Goal: Information Seeking & Learning: Learn about a topic

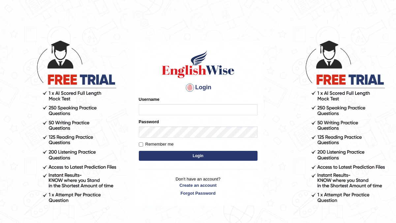
type input "manishas_mt"
click at [195, 156] on button "Login" at bounding box center [198, 156] width 119 height 10
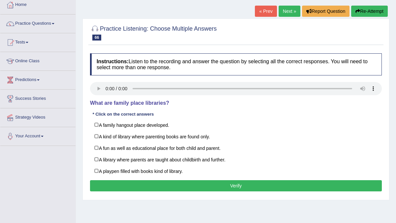
scroll to position [43, 0]
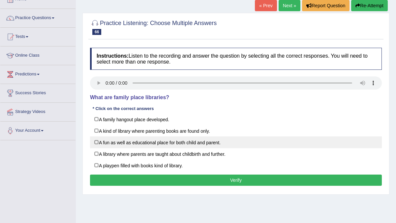
click at [105, 143] on label "A fun as well as educational place for both child and parent." at bounding box center [236, 142] width 292 height 12
checkbox input "true"
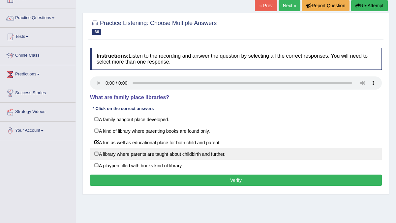
click at [123, 155] on label "A library where parents are taught about childbirth and further." at bounding box center [236, 154] width 292 height 12
click at [99, 153] on label "A library where parents are taught about childbirth and further." at bounding box center [236, 154] width 292 height 12
checkbox input "false"
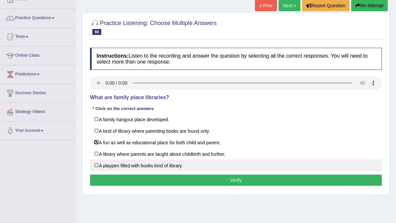
click at [101, 164] on label "A playpen filled with books kind of library." at bounding box center [236, 166] width 292 height 12
checkbox input "true"
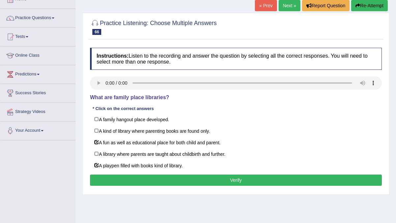
click at [154, 177] on button "Verify" at bounding box center [236, 180] width 292 height 11
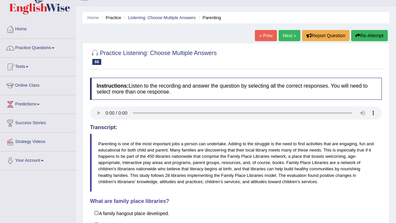
scroll to position [0, 0]
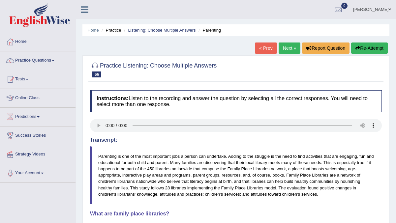
click at [287, 51] on link "Next »" at bounding box center [290, 48] width 22 height 11
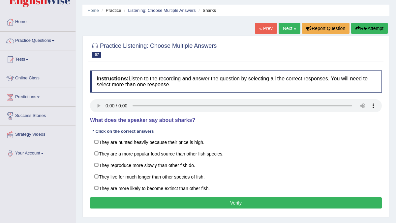
scroll to position [19, 0]
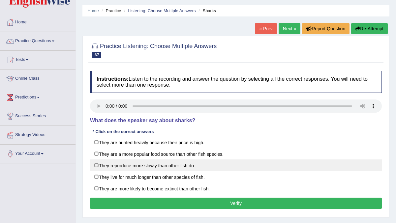
click at [96, 165] on label "They reproduce more slowly than other fish do." at bounding box center [236, 166] width 292 height 12
checkbox input "true"
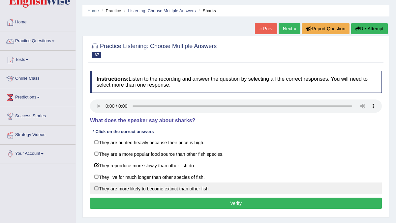
click at [97, 186] on label "They are more likely to become extinct than other fish." at bounding box center [236, 189] width 292 height 12
checkbox input "true"
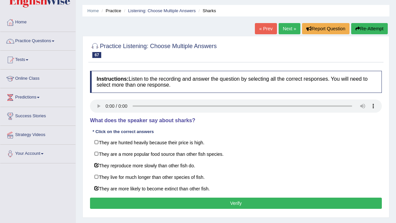
click at [220, 198] on button "Verify" at bounding box center [236, 203] width 292 height 11
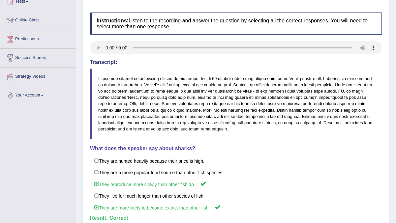
scroll to position [0, 0]
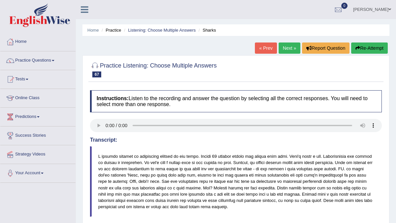
click at [283, 37] on div "Home Practice Listening: Choose Multiple Answers Sharks « Prev Next » Report Qu…" at bounding box center [236, 175] width 320 height 350
click at [286, 47] on link "Next »" at bounding box center [290, 48] width 22 height 11
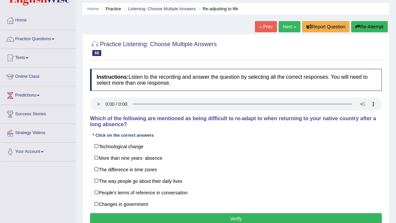
scroll to position [27, 0]
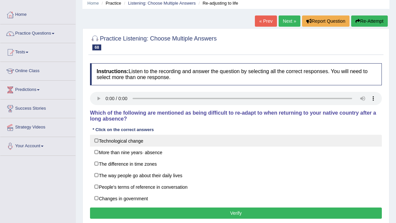
click at [106, 141] on label "Technological change" at bounding box center [236, 141] width 292 height 12
checkbox input "true"
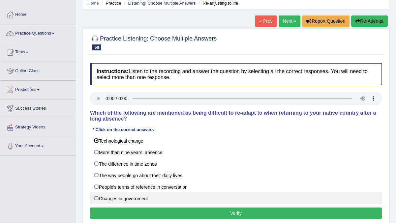
click at [95, 197] on label "Changes in government" at bounding box center [236, 199] width 292 height 12
checkbox input "true"
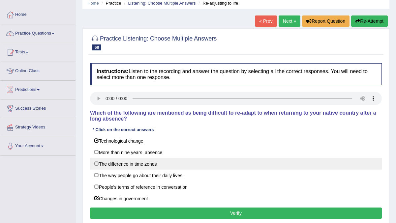
click at [97, 163] on label "The difference in time zones" at bounding box center [236, 164] width 292 height 12
checkbox input "true"
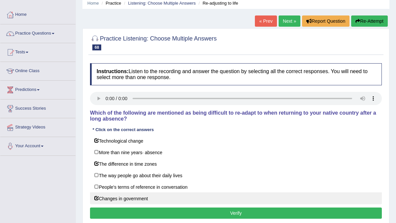
click at [110, 196] on label "Changes in government" at bounding box center [236, 199] width 292 height 12
checkbox input "false"
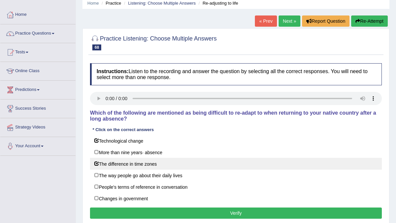
click at [111, 162] on label "The difference in time zones" at bounding box center [236, 164] width 292 height 12
checkbox input "false"
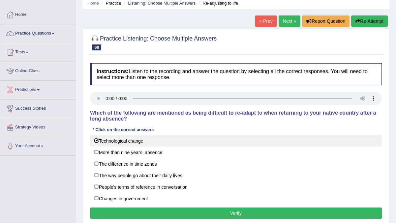
click at [111, 143] on label "Technological change" at bounding box center [236, 141] width 292 height 12
checkbox input "false"
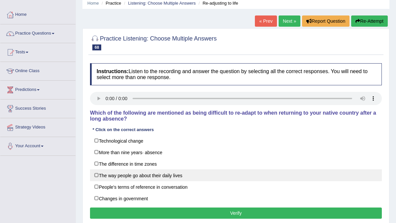
click at [153, 176] on label "The way people go about their daily lives" at bounding box center [236, 175] width 292 height 12
checkbox input "true"
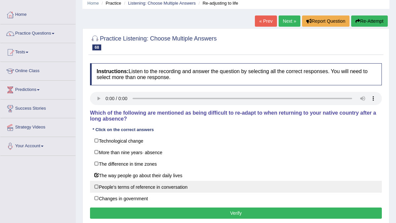
click at [148, 185] on label "People's terms of reference in conversation" at bounding box center [236, 187] width 292 height 12
checkbox input "true"
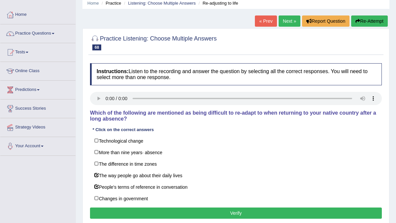
click at [231, 211] on button "Verify" at bounding box center [236, 213] width 292 height 11
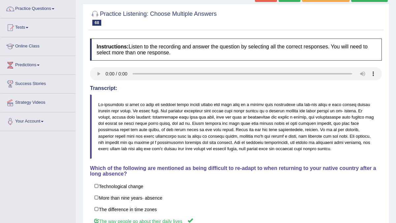
scroll to position [0, 0]
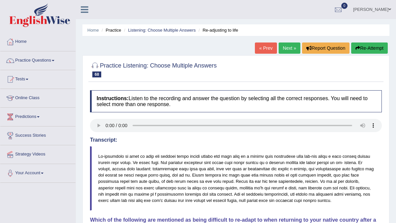
click at [285, 48] on link "Next »" at bounding box center [290, 48] width 22 height 11
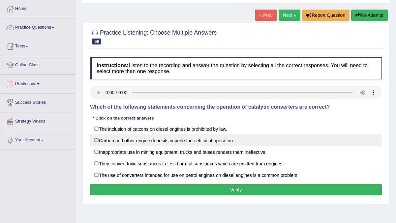
scroll to position [39, 0]
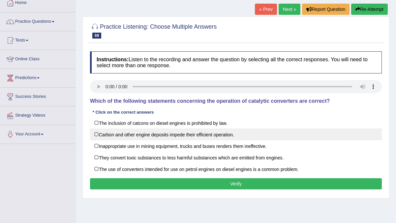
click at [137, 139] on label "Carbon and other engine deposits impede their efficient operation." at bounding box center [236, 135] width 292 height 12
checkbox input "true"
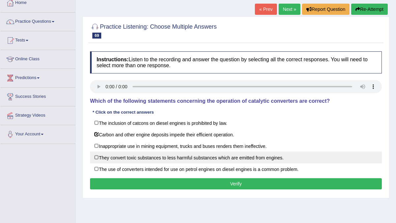
click at [134, 155] on label "They convert toxic substances to less harmful substances which are emitted from…" at bounding box center [236, 158] width 292 height 12
checkbox input "true"
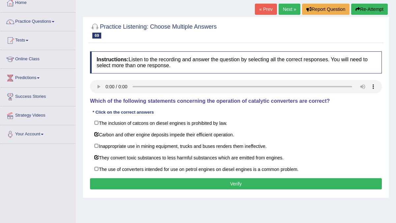
click at [250, 182] on button "Verify" at bounding box center [236, 183] width 292 height 11
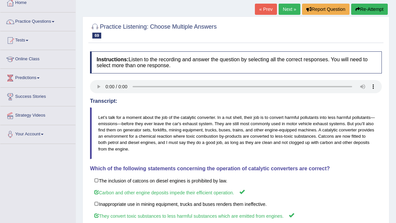
click at [287, 9] on link "Next »" at bounding box center [290, 9] width 22 height 11
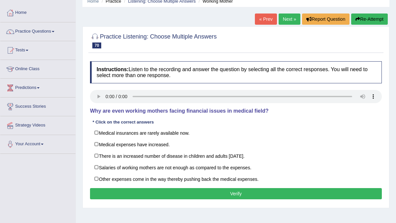
scroll to position [31, 0]
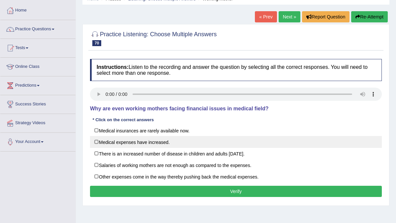
click at [108, 142] on label "Medical expenses have increased." at bounding box center [236, 142] width 292 height 12
checkbox input "true"
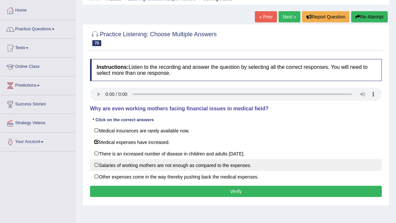
click at [114, 164] on label "Salaries of working mothers are not enough as compared to the expenses." at bounding box center [236, 165] width 292 height 12
checkbox input "true"
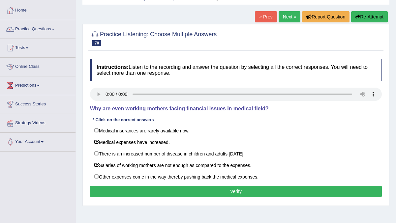
click at [205, 190] on button "Verify" at bounding box center [236, 191] width 292 height 11
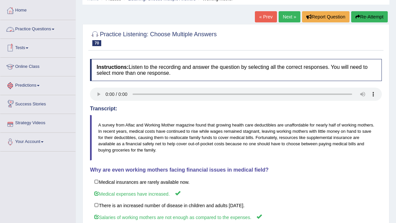
click at [39, 27] on link "Practice Questions" at bounding box center [37, 28] width 75 height 16
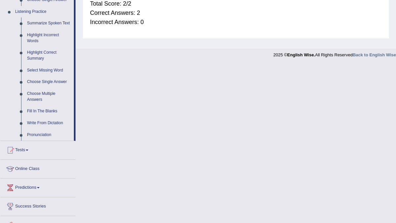
scroll to position [0, 0]
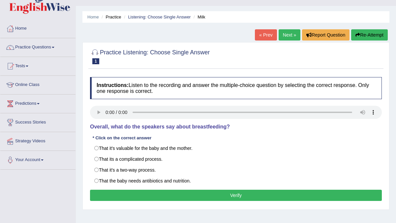
scroll to position [17, 0]
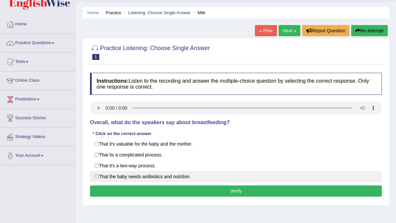
click at [137, 176] on label "That the baby needs antibiotics and nutrition." at bounding box center [236, 176] width 292 height 11
radio input "true"
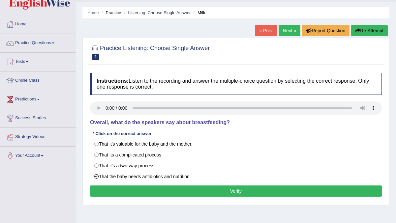
click at [254, 132] on div "Instructions: Listen to the recording and answer the multiple-choice question b…" at bounding box center [235, 136] width 295 height 133
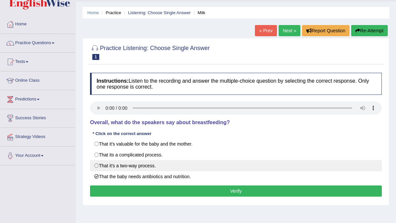
click at [122, 164] on label "That it's a two-way process." at bounding box center [236, 165] width 292 height 11
radio input "true"
click at [138, 168] on label "That it's a two-way process." at bounding box center [236, 165] width 292 height 11
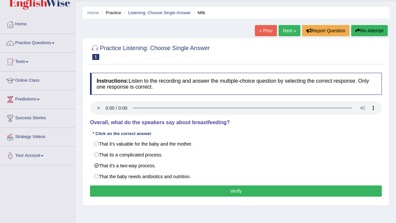
click at [223, 188] on button "Verify" at bounding box center [236, 191] width 292 height 11
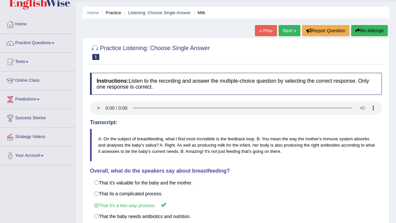
click at [287, 33] on link "Next »" at bounding box center [290, 30] width 22 height 11
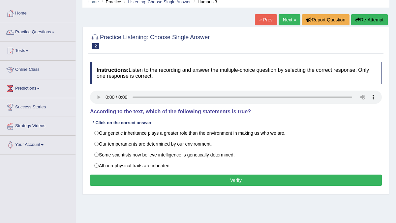
scroll to position [29, 0]
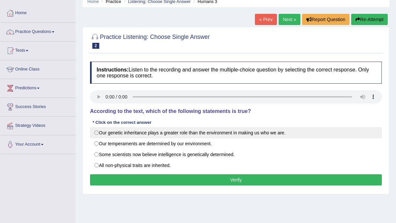
click at [110, 135] on label "Our genetic inheritance plays a greater role than the environment in making us …" at bounding box center [236, 132] width 292 height 11
radio input "true"
click at [98, 132] on label "Our genetic inheritance plays a greater role than the environment in making us …" at bounding box center [236, 132] width 292 height 11
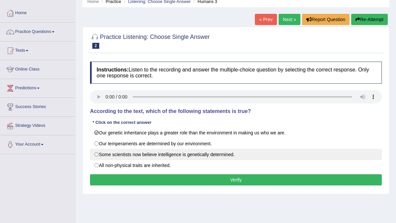
click at [138, 155] on label "Some scientists now believe intelligence is genetically determined." at bounding box center [236, 154] width 292 height 11
radio input "true"
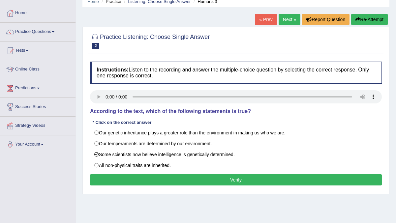
click at [201, 179] on button "Verify" at bounding box center [236, 179] width 292 height 11
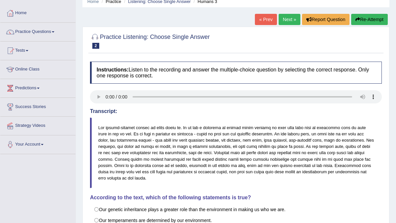
click at [282, 21] on link "Next »" at bounding box center [290, 19] width 22 height 11
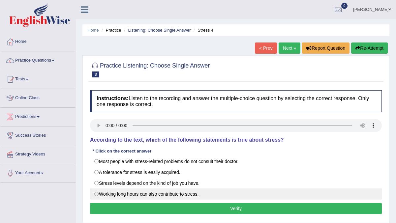
click at [188, 193] on label "Working long hours can also contribute to stress." at bounding box center [236, 194] width 292 height 11
radio input "true"
drag, startPoint x: 201, startPoint y: 202, endPoint x: 201, endPoint y: 197, distance: 4.3
click at [201, 202] on div "Instructions: Listen to the recording and answer the multiple-choice question b…" at bounding box center [235, 153] width 295 height 133
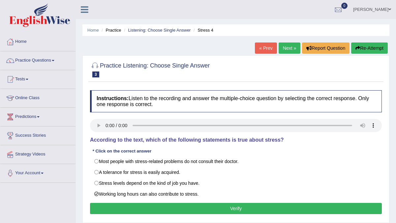
click at [202, 206] on button "Verify" at bounding box center [236, 208] width 292 height 11
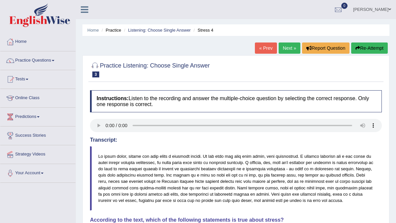
click at [289, 47] on link "Next »" at bounding box center [290, 48] width 22 height 11
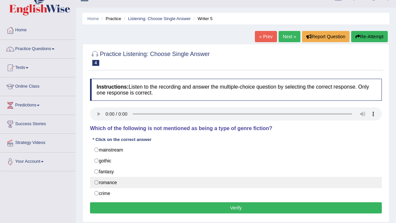
scroll to position [14, 0]
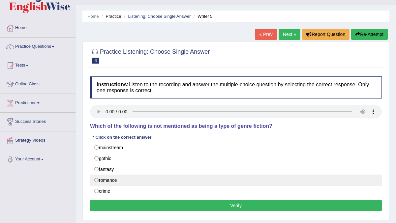
click at [172, 182] on label "romance" at bounding box center [236, 180] width 292 height 11
radio input "true"
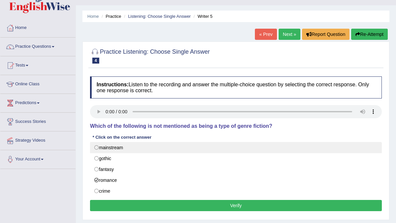
click at [116, 151] on label "mainstream" at bounding box center [236, 147] width 292 height 11
radio input "true"
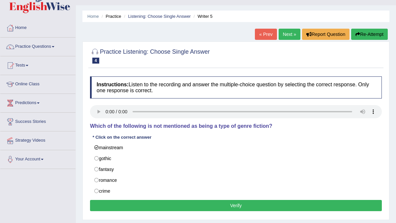
click at [240, 206] on button "Verify" at bounding box center [236, 205] width 292 height 11
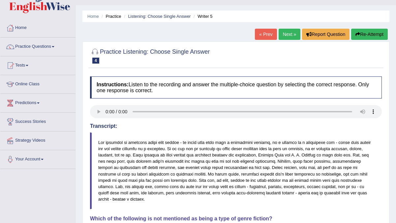
click at [291, 38] on link "Next »" at bounding box center [290, 34] width 22 height 11
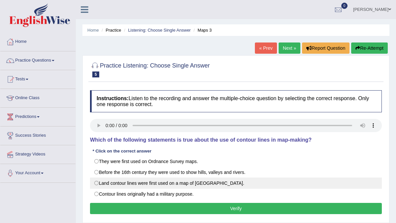
click at [163, 183] on label "Land contour lines were first used on a map of [GEOGRAPHIC_DATA]." at bounding box center [236, 183] width 292 height 11
radio input "true"
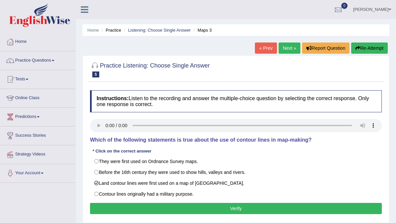
click at [193, 211] on button "Verify" at bounding box center [236, 208] width 292 height 11
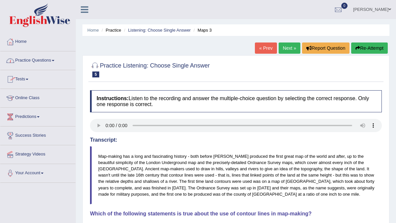
click at [45, 64] on link "Practice Questions" at bounding box center [37, 59] width 75 height 16
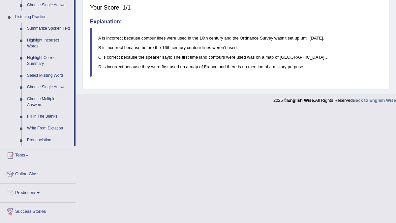
scroll to position [276, 0]
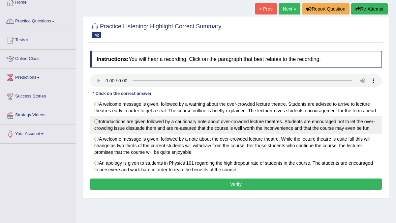
scroll to position [39, 0]
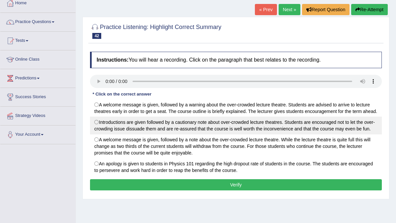
click at [138, 131] on label "Introductions are given followed by a cautionary note about over-crowded lectur…" at bounding box center [236, 126] width 292 height 18
radio input "true"
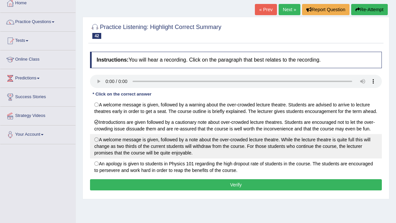
click at [135, 151] on label "A welcome message is given, followed by a note about the over-crowded lecture t…" at bounding box center [236, 146] width 292 height 24
radio input "true"
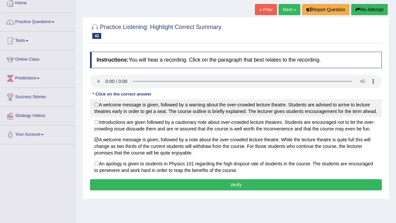
click at [134, 109] on label "A welcome message is given, followed by a warning about the over-crowded lectur…" at bounding box center [236, 108] width 292 height 18
radio input "true"
click at [134, 109] on label "A welcome message is given, followed by a warning about the over-crowded lectur…" at bounding box center [236, 108] width 292 height 18
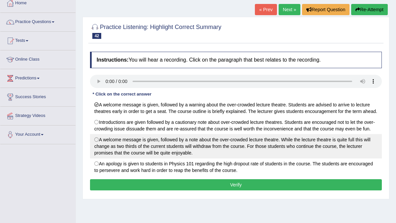
click at [125, 159] on label "A welcome message is given, followed by a note about the over-crowded lecture t…" at bounding box center [236, 146] width 292 height 24
radio input "true"
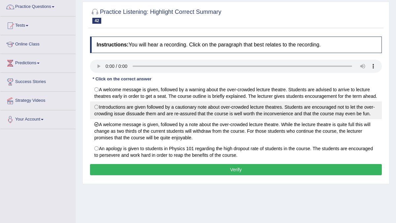
scroll to position [55, 0]
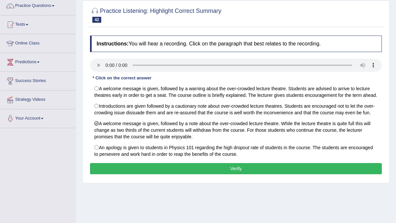
click at [228, 174] on button "Verify" at bounding box center [236, 168] width 292 height 11
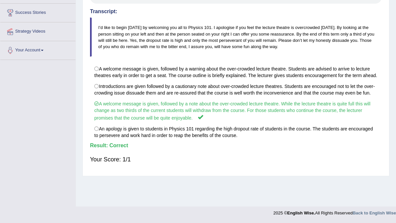
scroll to position [0, 0]
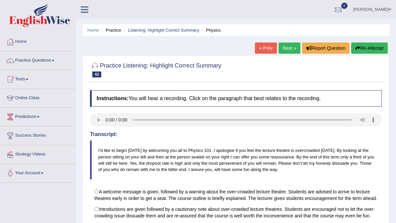
click at [283, 49] on link "Next »" at bounding box center [290, 48] width 22 height 11
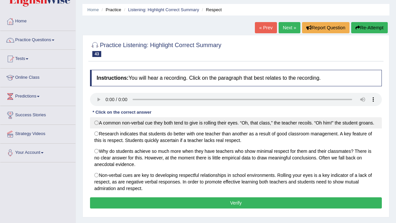
scroll to position [21, 0]
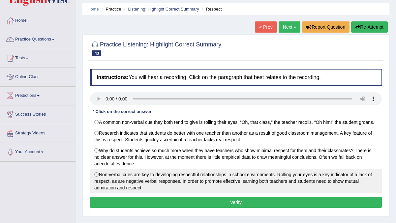
click at [98, 181] on label "Non-verbal cues are key to developing respectful relationships in school enviro…" at bounding box center [236, 181] width 292 height 24
radio input "true"
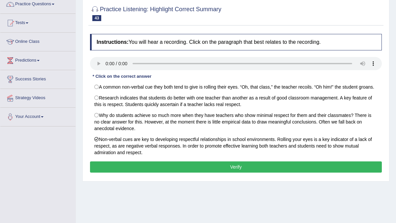
scroll to position [68, 0]
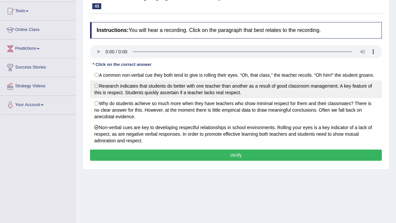
click at [136, 97] on label "Research indicates that students do better with one teacher than another as a r…" at bounding box center [236, 89] width 292 height 18
radio input "true"
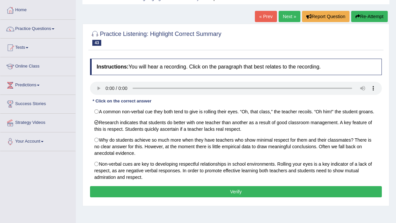
scroll to position [25, 0]
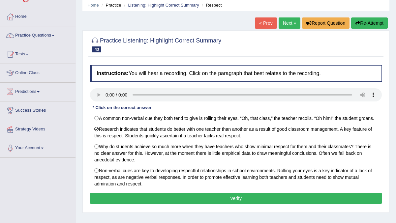
click at [237, 204] on button "Verify" at bounding box center [236, 198] width 292 height 11
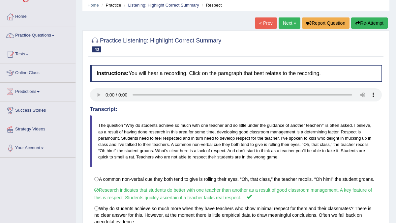
click at [285, 27] on link "Next »" at bounding box center [290, 22] width 22 height 11
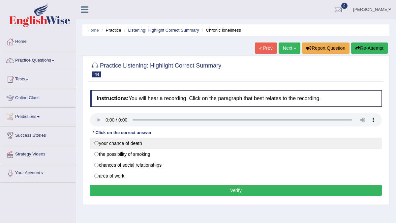
click at [152, 145] on label "your chance of death" at bounding box center [236, 143] width 292 height 11
radio input "true"
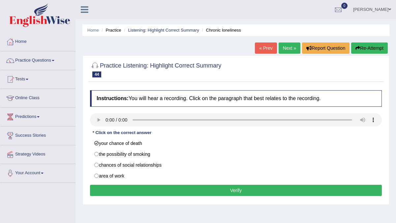
click at [219, 186] on button "Verify" at bounding box center [236, 190] width 292 height 11
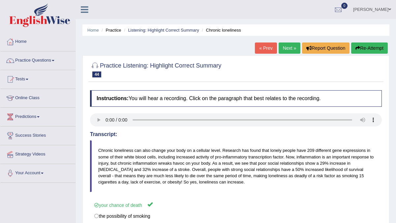
click at [282, 50] on link "Next »" at bounding box center [290, 48] width 22 height 11
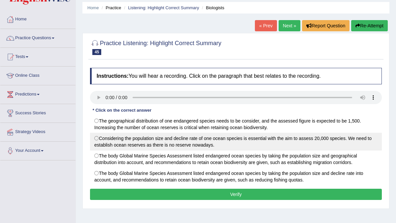
scroll to position [24, 0]
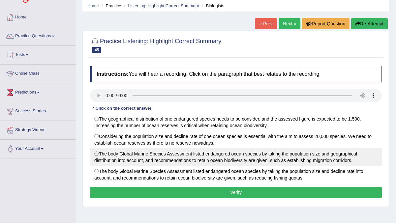
click at [158, 156] on label "The body Global Marine Species Assessment listed endangered ocean species by ta…" at bounding box center [236, 157] width 292 height 18
radio input "true"
click at [98, 155] on label "The body Global Marine Species Assessment listed endangered ocean species by ta…" at bounding box center [236, 157] width 292 height 18
click at [95, 155] on label "The body Global Marine Species Assessment listed endangered ocean species by ta…" at bounding box center [236, 157] width 292 height 18
click at [95, 154] on label "The body Global Marine Species Assessment listed endangered ocean species by ta…" at bounding box center [236, 157] width 292 height 18
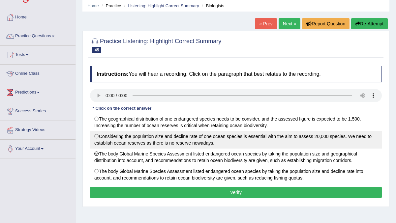
click at [135, 139] on label "Considering the population size and decline rate of one ocean species is essent…" at bounding box center [236, 140] width 292 height 18
radio input "true"
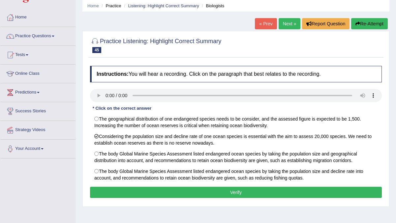
click at [207, 190] on button "Verify" at bounding box center [236, 192] width 292 height 11
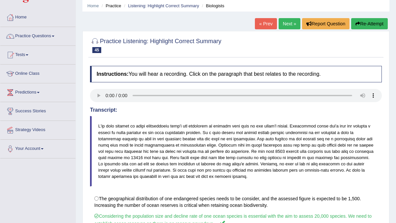
click at [286, 27] on link "Next »" at bounding box center [290, 23] width 22 height 11
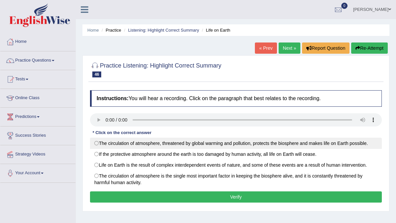
click at [178, 143] on label "The circulation of atmosphere, threatened by global warming and pollution, prot…" at bounding box center [236, 143] width 292 height 11
radio input "true"
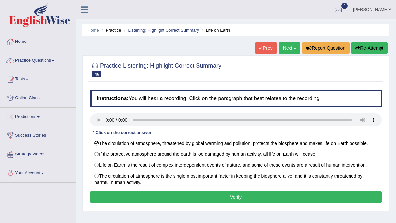
click at [171, 196] on button "Verify" at bounding box center [236, 197] width 292 height 11
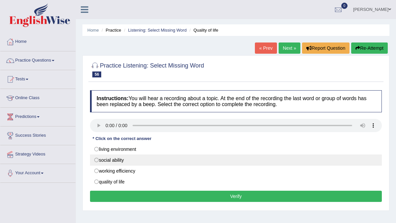
click at [102, 160] on label "social ability" at bounding box center [236, 160] width 292 height 11
radio input "true"
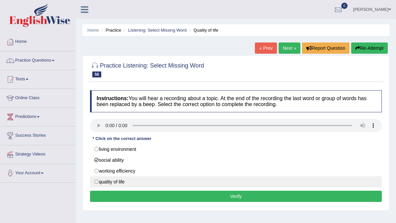
click at [105, 184] on label "quality of life" at bounding box center [236, 181] width 292 height 11
radio input "true"
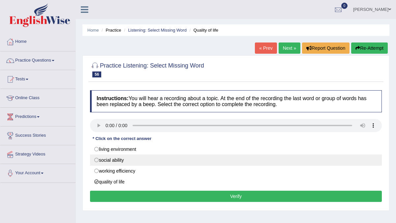
click at [107, 162] on label "social ability" at bounding box center [236, 160] width 292 height 11
radio input "true"
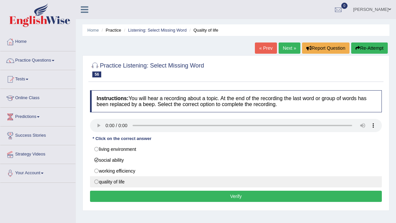
click at [100, 183] on label "quality of life" at bounding box center [236, 181] width 292 height 11
radio input "true"
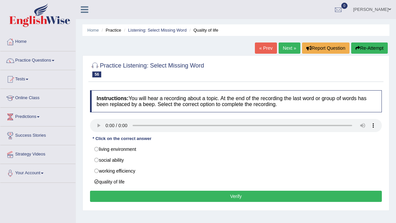
click at [140, 199] on button "Verify" at bounding box center [236, 196] width 292 height 11
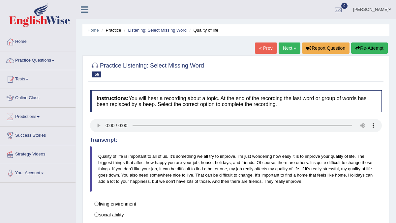
click at [281, 51] on link "Next »" at bounding box center [290, 48] width 22 height 11
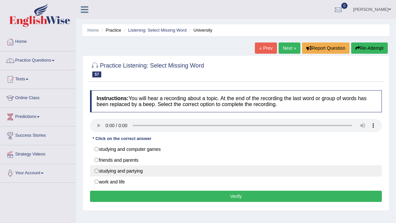
click at [143, 174] on label "studying and partying" at bounding box center [236, 170] width 292 height 11
radio input "true"
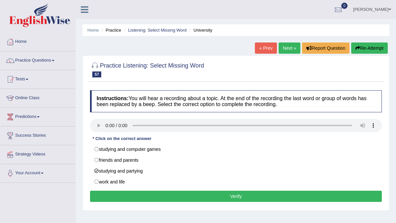
click at [234, 194] on button "Verify" at bounding box center [236, 196] width 292 height 11
